Goal: Task Accomplishment & Management: Use online tool/utility

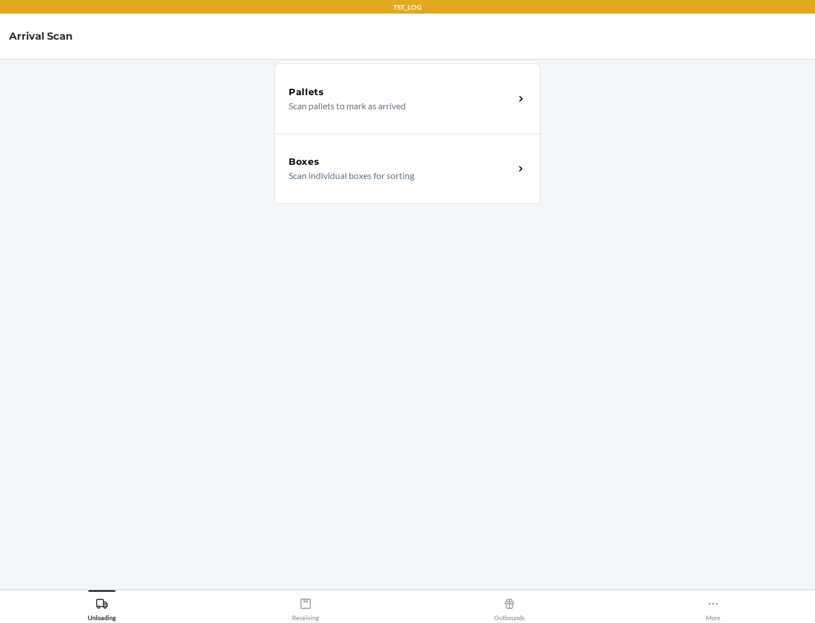
click at [401, 162] on div "Boxes" at bounding box center [402, 162] width 226 height 14
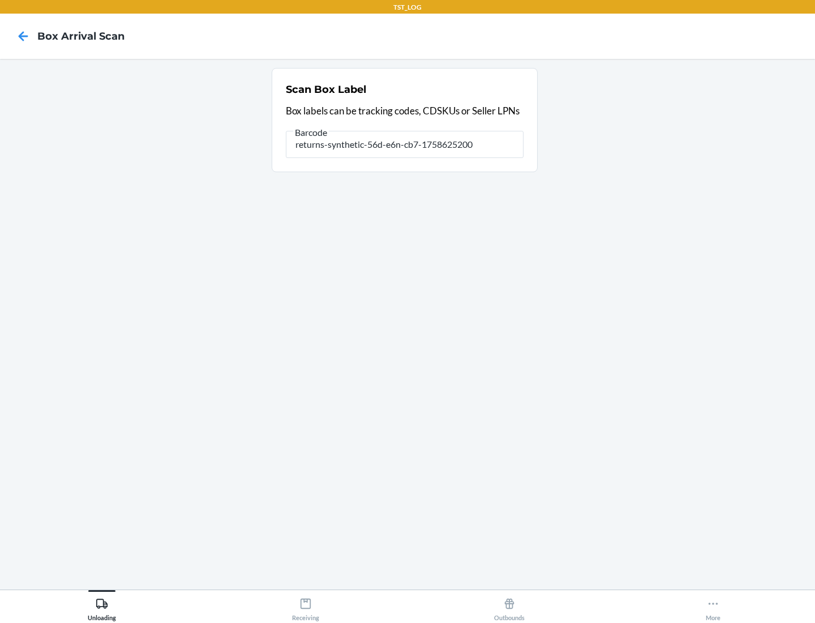
type input "returns-synthetic-56d-e6n-cb7-1758625200"
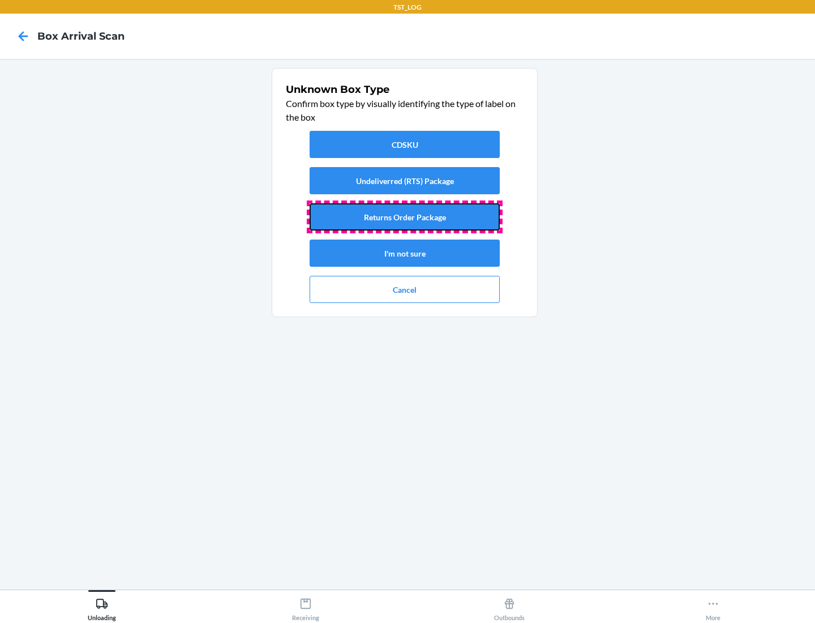
click at [405, 217] on button "Returns Order Package" at bounding box center [405, 216] width 190 height 27
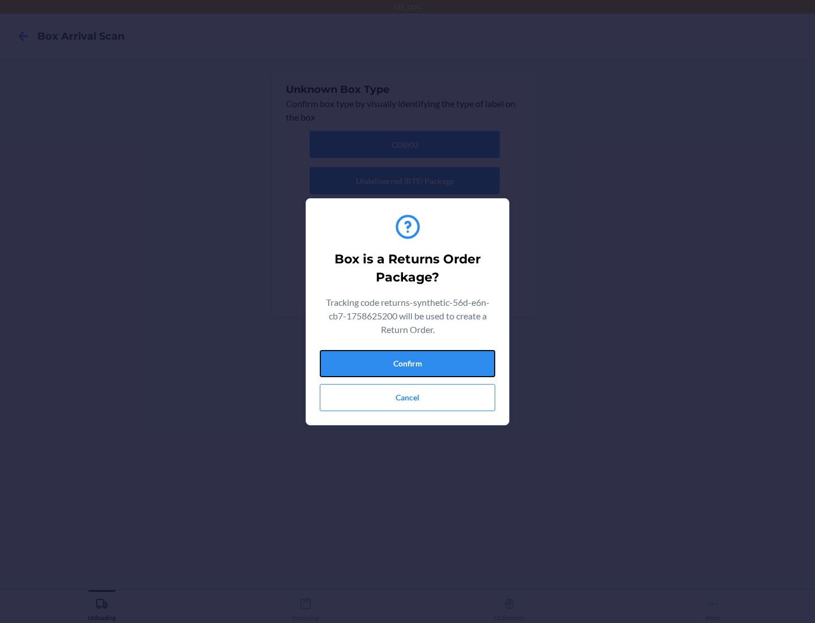
click at [408, 363] on button "Confirm" at bounding box center [407, 363] width 175 height 27
